Goal: Task Accomplishment & Management: Manage account settings

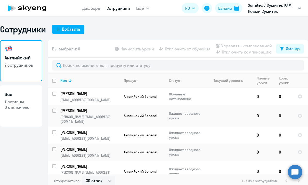
select select "30"
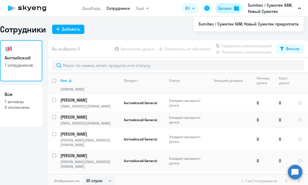
click at [231, 11] on button "Баланс" at bounding box center [228, 8] width 27 height 10
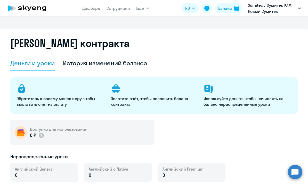
select select "english_adult_not_native_speaker"
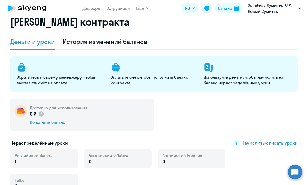
scroll to position [22, 0]
click at [52, 123] on div "Пополнить баланс" at bounding box center [58, 122] width 57 height 6
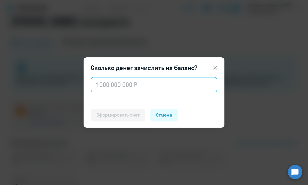
click at [129, 83] on input "text" at bounding box center [154, 84] width 126 height 15
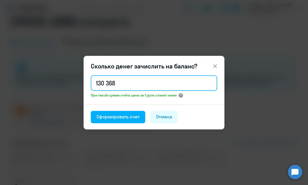
type input "130 368"
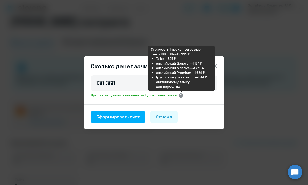
click at [183, 97] on circle at bounding box center [181, 95] width 4 height 4
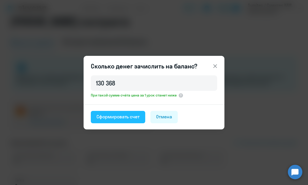
click at [129, 120] on div "Сформировать счет" at bounding box center [117, 117] width 43 height 7
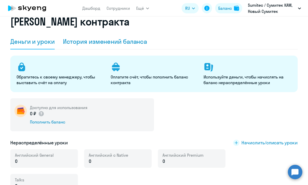
click at [110, 37] on div "История изменений баланса" at bounding box center [105, 41] width 84 height 8
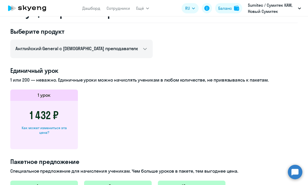
scroll to position [0, 0]
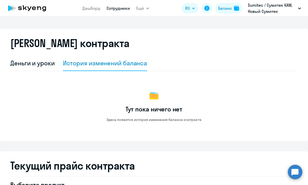
click at [118, 10] on link "Сотрудники" at bounding box center [117, 8] width 23 height 5
select select "30"
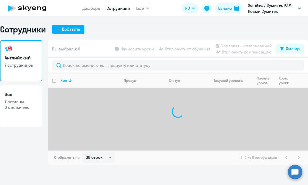
click at [138, 8] on span "Ещё" at bounding box center [140, 8] width 8 height 6
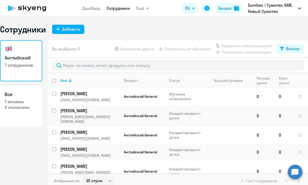
click at [138, 8] on span "Ещё" at bounding box center [140, 8] width 8 height 6
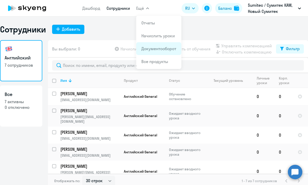
click at [164, 51] on link "Документооборот" at bounding box center [158, 48] width 35 height 5
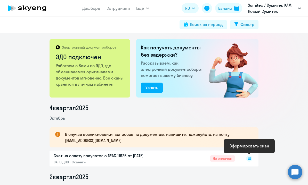
click at [251, 158] on rect at bounding box center [249, 159] width 6 height 6
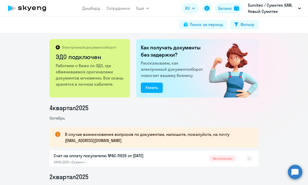
drag, startPoint x: 247, startPoint y: 155, endPoint x: 240, endPoint y: 155, distance: 6.7
click at [240, 155] on div at bounding box center [243, 159] width 17 height 12
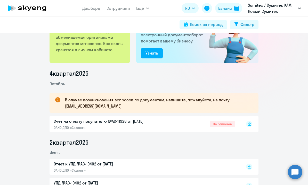
scroll to position [37, 0]
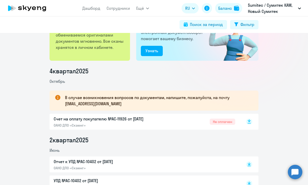
click at [249, 121] on rect at bounding box center [249, 122] width 6 height 6
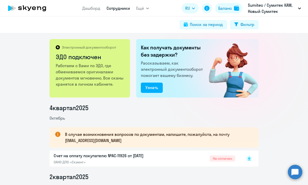
click at [112, 8] on link "Сотрудники" at bounding box center [117, 8] width 23 height 5
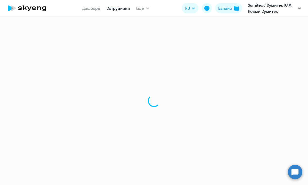
select select "30"
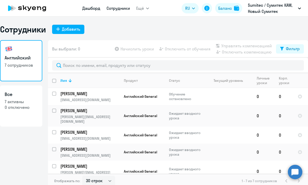
click at [91, 7] on link "Дашборд" at bounding box center [91, 8] width 18 height 5
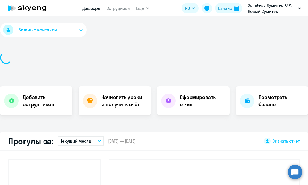
select select "30"
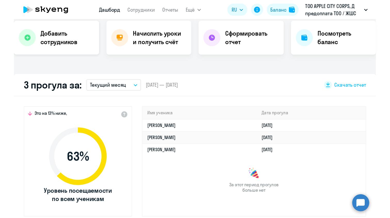
scroll to position [103, 0]
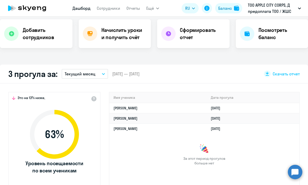
select select "30"
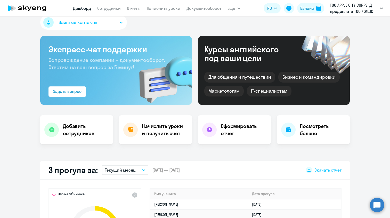
scroll to position [0, 0]
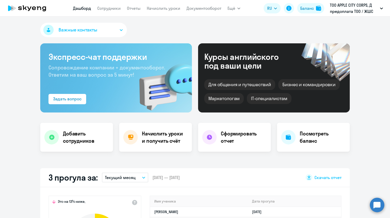
click at [87, 9] on link "Дашборд" at bounding box center [82, 8] width 18 height 5
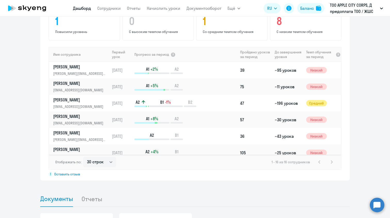
scroll to position [341, 0]
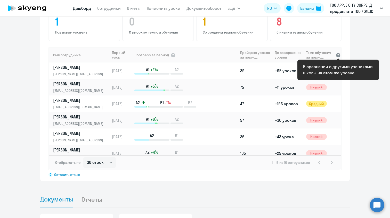
click at [308, 55] on div at bounding box center [337, 54] width 5 height 5
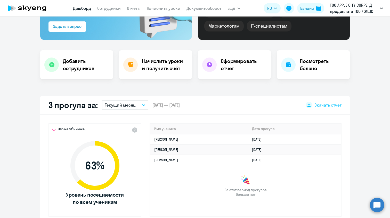
scroll to position [0, 0]
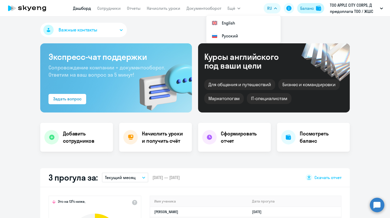
click at [306, 7] on div "Баланс" at bounding box center [307, 8] width 14 height 6
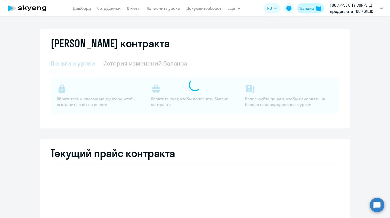
select select "english_adult_not_native_speaker"
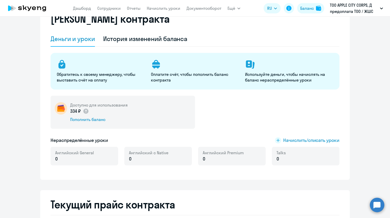
scroll to position [21, 0]
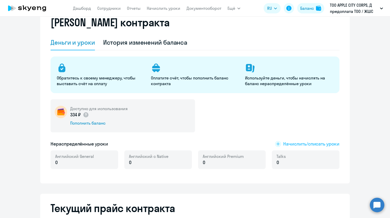
click at [297, 146] on span "Начислить/списать уроки" at bounding box center [311, 143] width 56 height 7
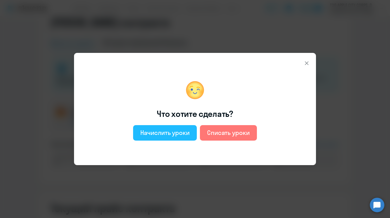
click at [178, 134] on div "Начислить уроки" at bounding box center [164, 132] width 49 height 8
select select "english_adult_not_native_speaker"
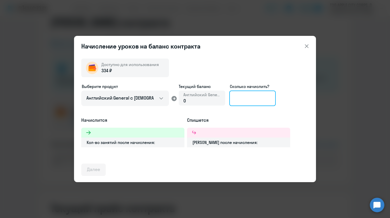
click at [248, 99] on input at bounding box center [252, 97] width 46 height 15
type input "150"
click at [308, 49] on icon at bounding box center [306, 46] width 6 height 6
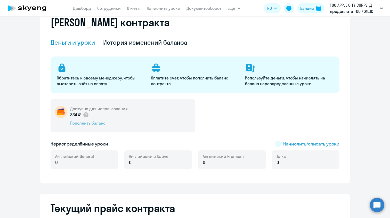
click at [95, 122] on div "Пополнить баланс" at bounding box center [98, 123] width 57 height 6
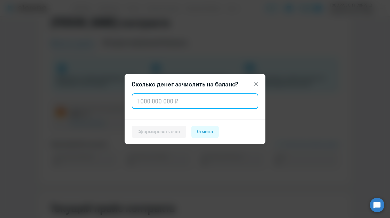
click at [166, 105] on input "text" at bounding box center [195, 100] width 126 height 15
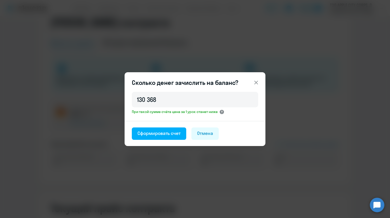
click at [222, 111] on icon at bounding box center [221, 112] width 1 height 2
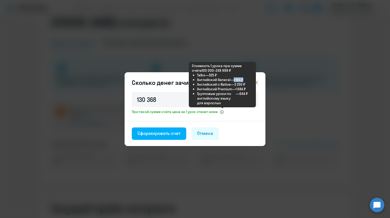
drag, startPoint x: 235, startPoint y: 79, endPoint x: 245, endPoint y: 79, distance: 9.3
click at [245, 79] on li "Английский General — 1 164 ₽" at bounding box center [225, 79] width 56 height 5
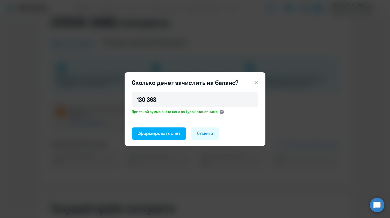
click at [222, 110] on circle at bounding box center [222, 112] width 4 height 4
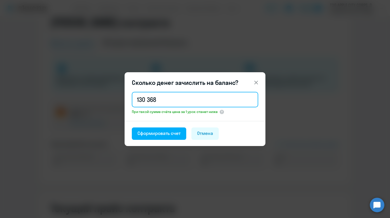
click at [166, 101] on input "130 368" at bounding box center [195, 99] width 126 height 15
type input "2 100 000"
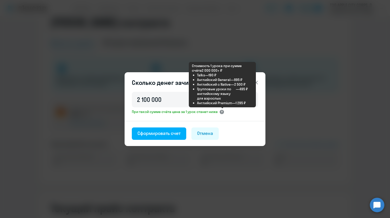
click at [221, 112] on circle at bounding box center [222, 112] width 4 height 4
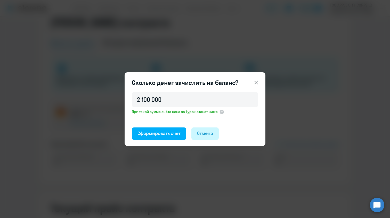
click at [212, 135] on div "Отмена" at bounding box center [205, 133] width 16 height 7
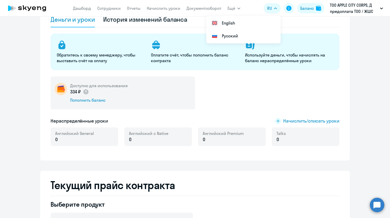
scroll to position [51, 0]
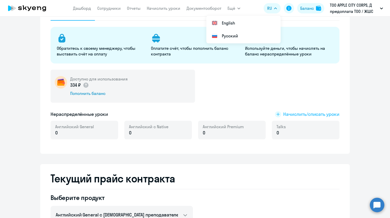
click at [308, 116] on span "Начислить/списать уроки" at bounding box center [311, 114] width 56 height 7
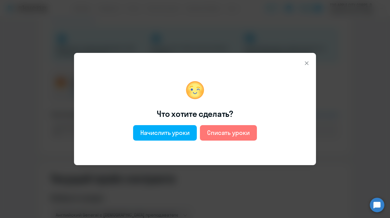
click at [173, 123] on div "Что хотите сделать? Начислить уроки Списать уроки" at bounding box center [189, 109] width 216 height 100
click at [171, 135] on div "Начислить уроки" at bounding box center [164, 132] width 49 height 8
select select "english_adult_not_native_speaker"
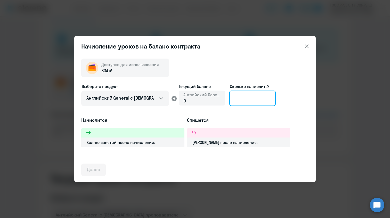
click at [237, 99] on input at bounding box center [252, 97] width 46 height 15
type input "150"
click at [308, 45] on button at bounding box center [306, 46] width 10 height 10
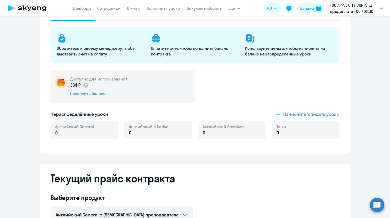
scroll to position [0, 0]
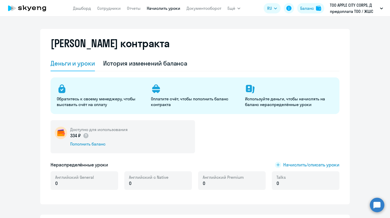
click at [158, 9] on link "Начислить уроки" at bounding box center [164, 8] width 34 height 5
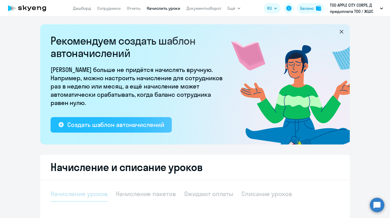
select select "10"
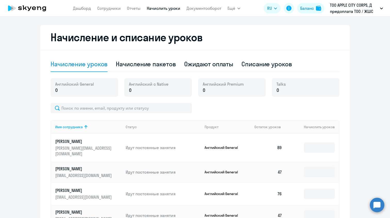
scroll to position [170, 0]
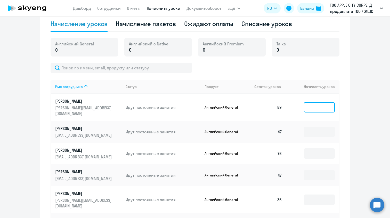
click at [308, 106] on input at bounding box center [319, 107] width 31 height 10
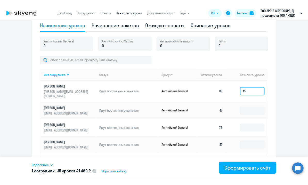
scroll to position [0, 0]
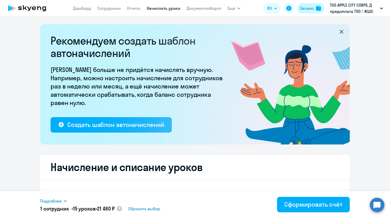
type input "15"
click at [305, 10] on div "Баланс" at bounding box center [307, 8] width 14 height 6
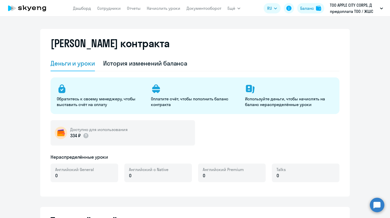
select select "english_adult_not_native_speaker"
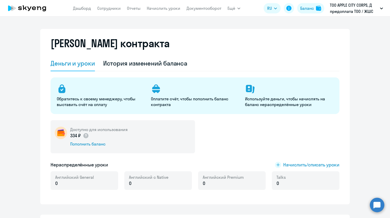
click at [44, 64] on div "[PERSON_NAME] контракта [PERSON_NAME] и уроки История изменений баланса Обратит…" at bounding box center [194, 116] width 309 height 175
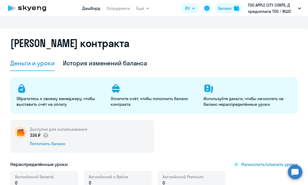
click at [96, 10] on link "Дашборд" at bounding box center [91, 8] width 18 height 5
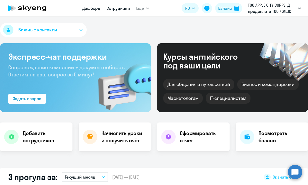
click at [114, 8] on link "Сотрудники" at bounding box center [117, 8] width 23 height 5
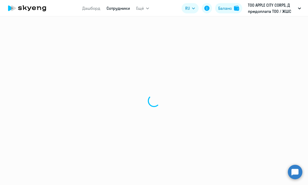
select select "30"
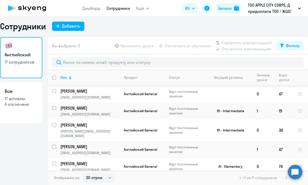
scroll to position [201, 0]
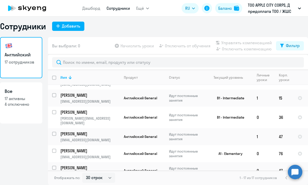
click at [14, 145] on div "Английский 17 сотрудников Все 17 активны 4 отключено" at bounding box center [21, 109] width 42 height 145
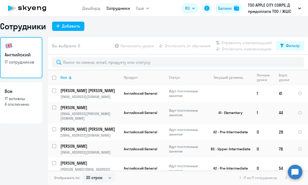
scroll to position [0, 0]
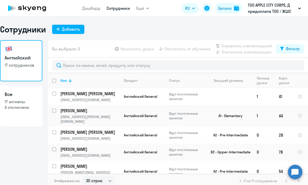
click at [107, 33] on div "Сотрудники Добавить" at bounding box center [154, 29] width 308 height 10
click at [224, 29] on div "Сотрудники Добавить" at bounding box center [154, 29] width 308 height 10
